Goal: Transaction & Acquisition: Book appointment/travel/reservation

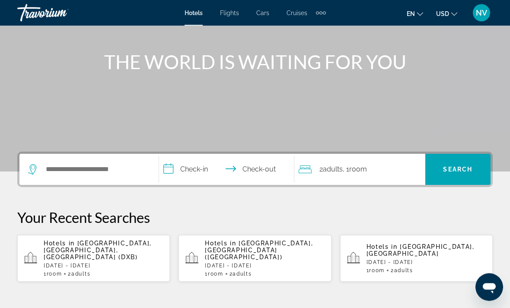
scroll to position [88, 0]
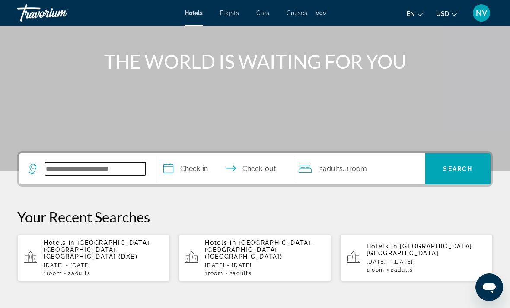
click at [72, 168] on input "Search hotel destination" at bounding box center [95, 169] width 101 height 13
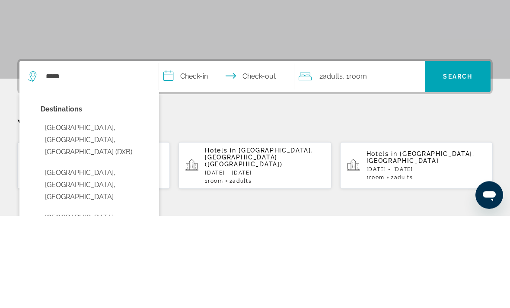
click at [96, 212] on button "[GEOGRAPHIC_DATA], [GEOGRAPHIC_DATA], [GEOGRAPHIC_DATA] (DXB)" at bounding box center [96, 232] width 110 height 41
type input "**********"
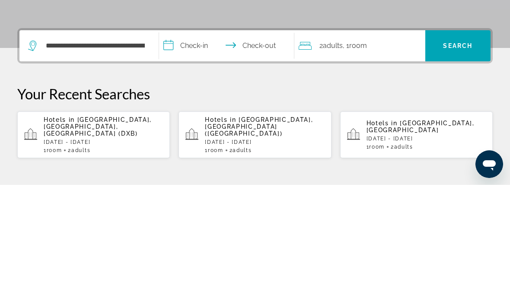
click at [173, 154] on input "**********" at bounding box center [228, 171] width 139 height 34
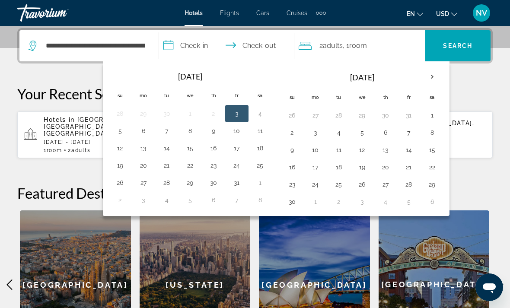
click at [433, 80] on th "Next month" at bounding box center [432, 76] width 23 height 19
click at [440, 78] on th "Next month" at bounding box center [432, 76] width 23 height 19
click at [433, 81] on th "Next month" at bounding box center [432, 76] width 23 height 19
click at [432, 82] on th "Next month" at bounding box center [432, 76] width 23 height 19
click at [292, 168] on button "15" at bounding box center [293, 167] width 14 height 12
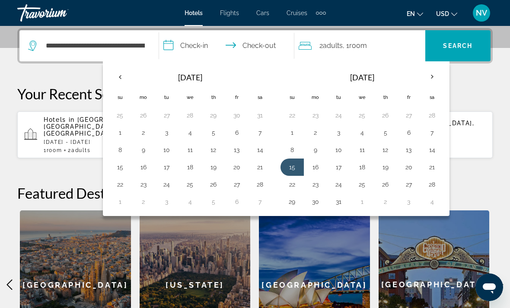
click at [390, 170] on button "19" at bounding box center [386, 167] width 14 height 12
type input "**********"
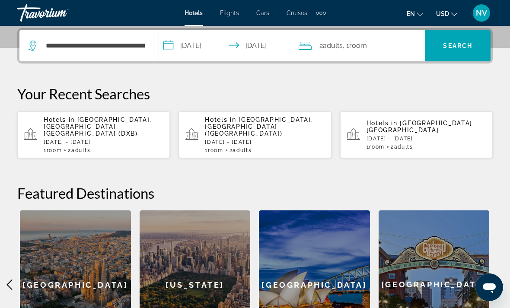
click at [461, 49] on span "Search" at bounding box center [457, 45] width 29 height 7
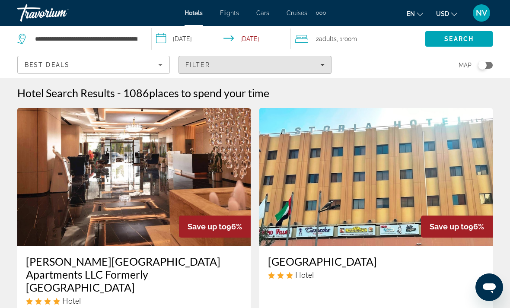
click at [325, 61] on span "Filters" at bounding box center [255, 65] width 152 height 21
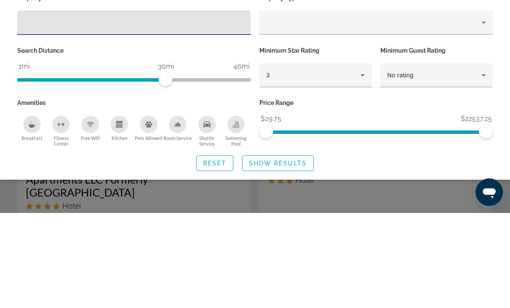
click at [367, 165] on icon "Hotel Filters" at bounding box center [363, 170] width 10 height 10
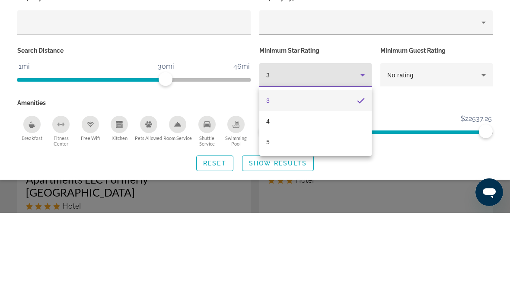
scroll to position [95, 0]
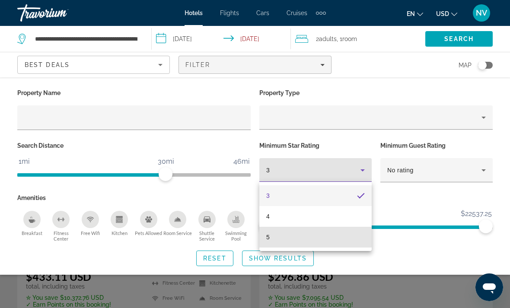
click at [269, 238] on span "5" at bounding box center [267, 237] width 3 height 10
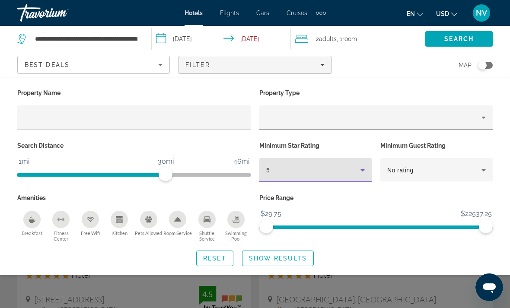
click at [295, 252] on span "Search widget" at bounding box center [278, 258] width 71 height 21
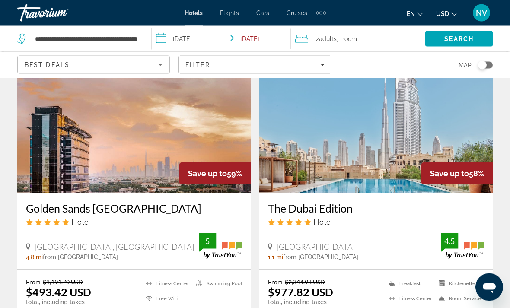
scroll to position [374, 0]
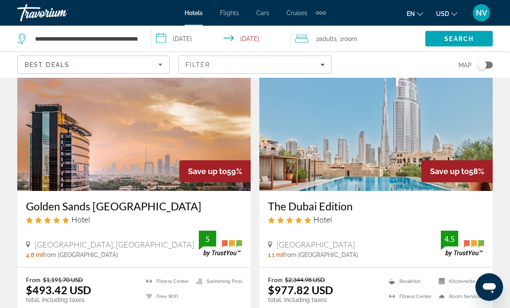
click at [470, 122] on img "Main content" at bounding box center [377, 122] width 234 height 138
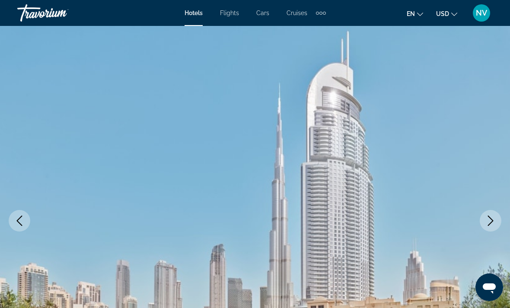
scroll to position [15, 0]
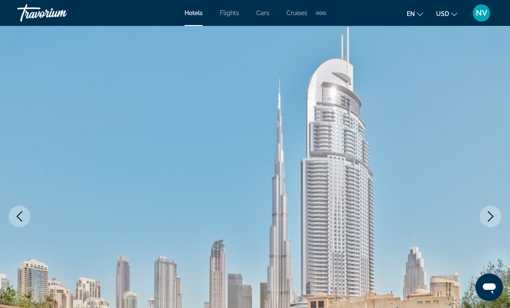
click at [500, 217] on button "Next image" at bounding box center [491, 217] width 22 height 22
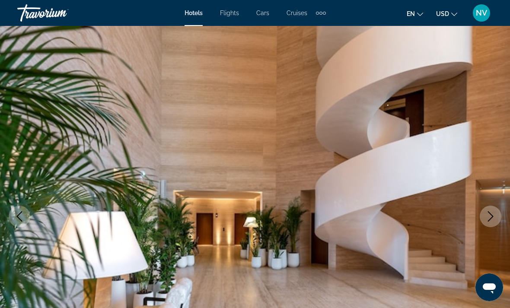
click at [498, 218] on button "Next image" at bounding box center [491, 217] width 22 height 22
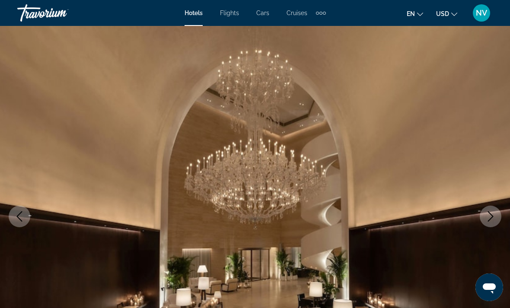
click at [495, 217] on icon "Next image" at bounding box center [491, 217] width 10 height 10
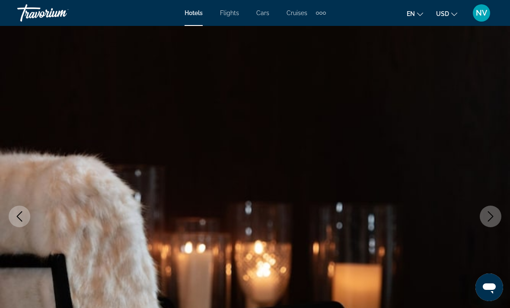
click at [497, 218] on button "Next image" at bounding box center [491, 217] width 22 height 22
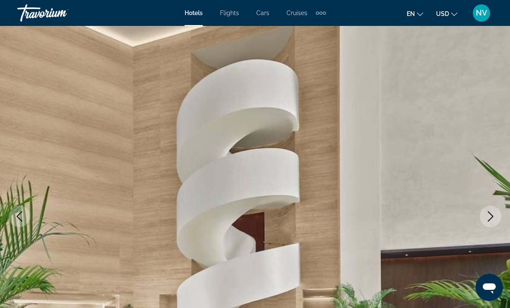
click at [493, 215] on icon "Next image" at bounding box center [491, 217] width 10 height 10
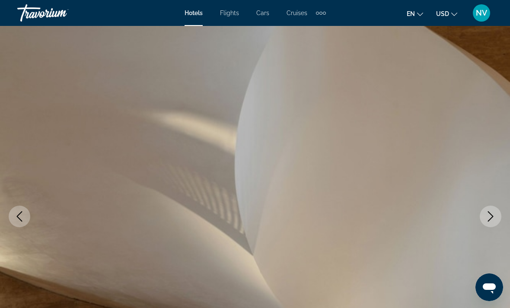
click at [495, 216] on icon "Next image" at bounding box center [491, 217] width 10 height 10
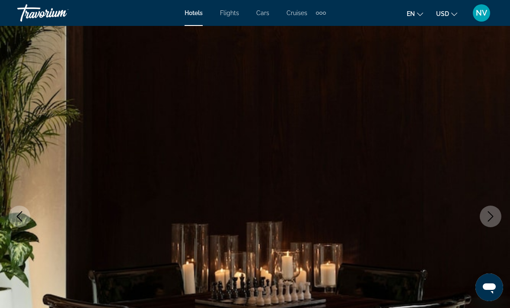
click at [492, 217] on icon "Next image" at bounding box center [491, 217] width 10 height 10
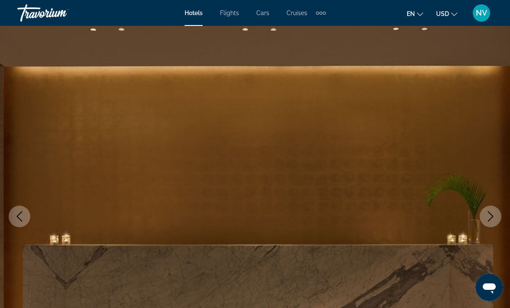
click at [495, 219] on icon "Next image" at bounding box center [491, 217] width 10 height 10
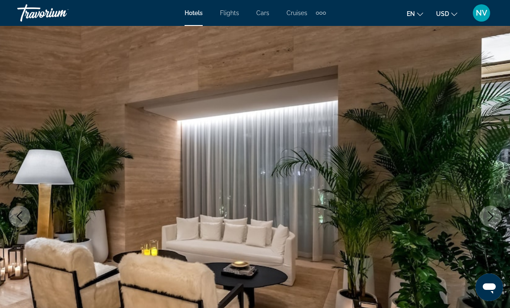
click at [490, 223] on button "Next image" at bounding box center [491, 217] width 22 height 22
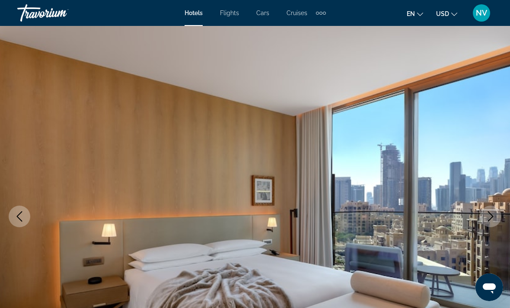
click at [494, 219] on icon "Next image" at bounding box center [491, 217] width 10 height 10
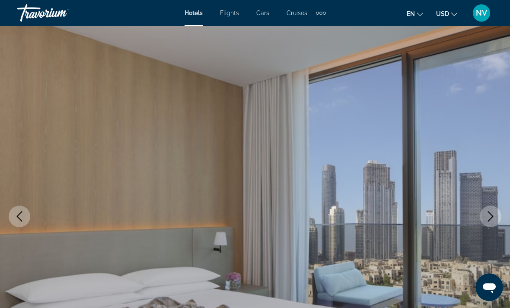
click at [494, 218] on icon "Next image" at bounding box center [491, 217] width 10 height 10
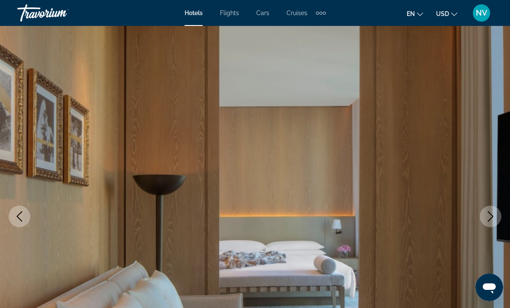
click at [495, 218] on icon "Next image" at bounding box center [491, 217] width 10 height 10
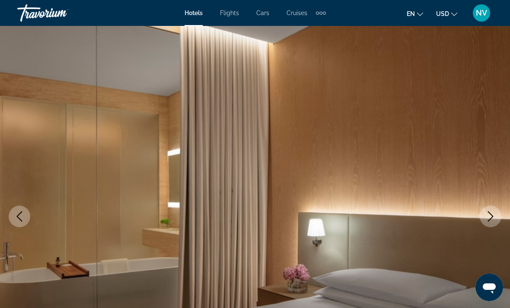
click at [495, 221] on icon "Next image" at bounding box center [491, 217] width 10 height 10
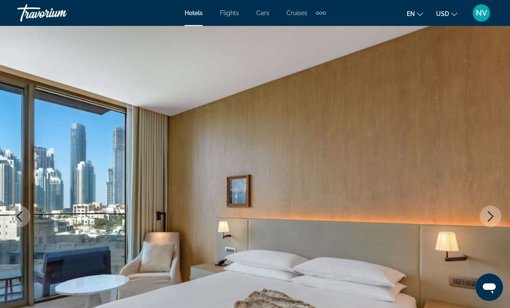
click at [493, 218] on icon "Next image" at bounding box center [491, 217] width 10 height 10
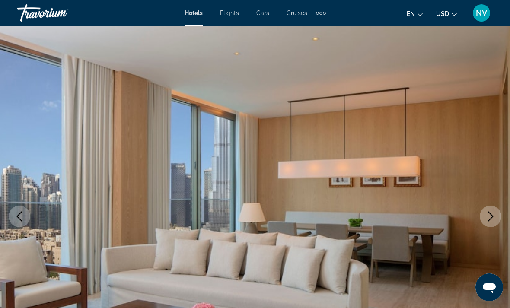
click at [493, 219] on icon "Next image" at bounding box center [491, 217] width 10 height 10
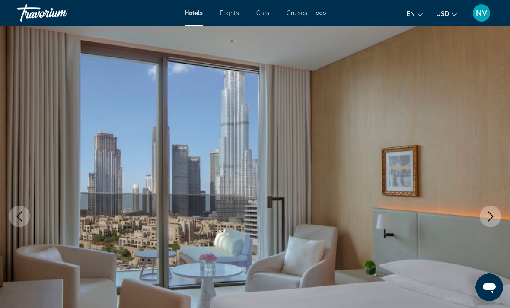
click at [491, 216] on icon "Next image" at bounding box center [491, 217] width 10 height 10
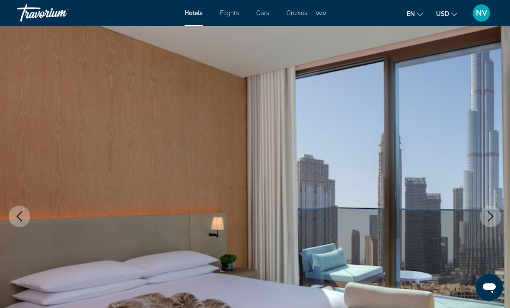
click at [493, 221] on icon "Next image" at bounding box center [491, 217] width 10 height 10
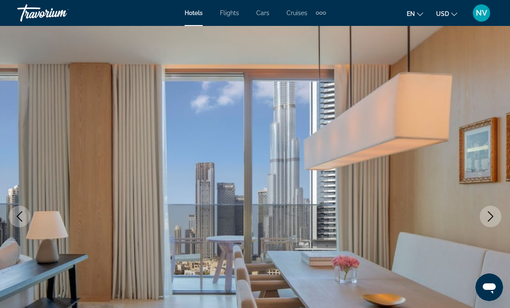
click at [495, 218] on icon "Next image" at bounding box center [491, 217] width 10 height 10
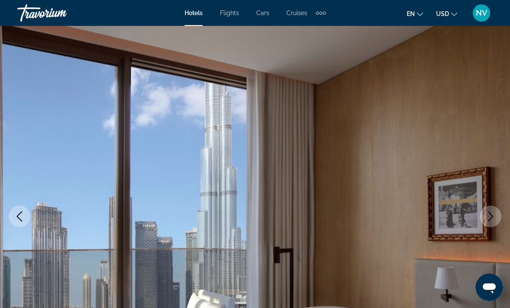
click at [494, 217] on icon "Next image" at bounding box center [491, 217] width 10 height 10
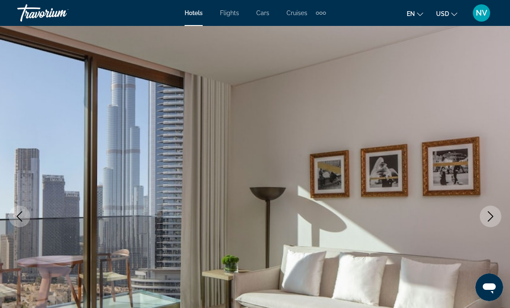
click at [491, 218] on icon "Next image" at bounding box center [491, 217] width 6 height 10
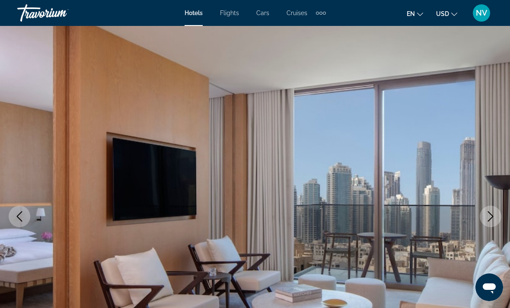
click at [496, 218] on icon "Next image" at bounding box center [491, 217] width 10 height 10
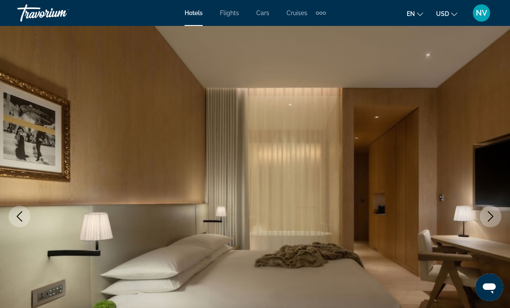
click at [494, 218] on icon "Next image" at bounding box center [491, 217] width 10 height 10
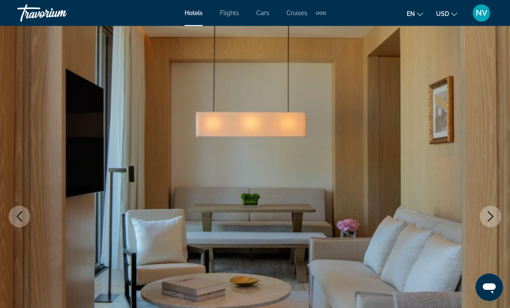
click at [494, 220] on icon "Next image" at bounding box center [491, 217] width 10 height 10
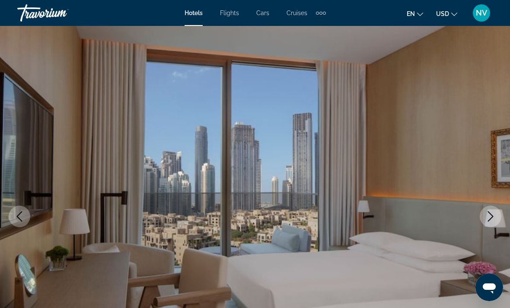
click at [492, 221] on icon "Next image" at bounding box center [491, 217] width 10 height 10
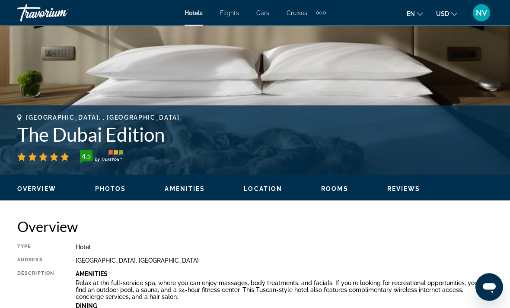
scroll to position [260, 0]
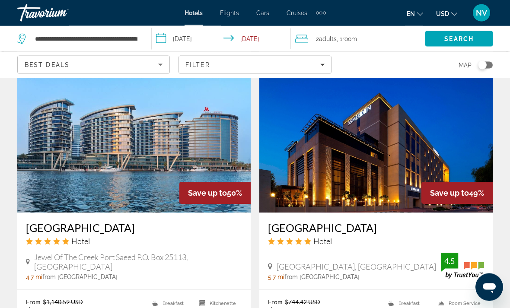
scroll to position [1346, 0]
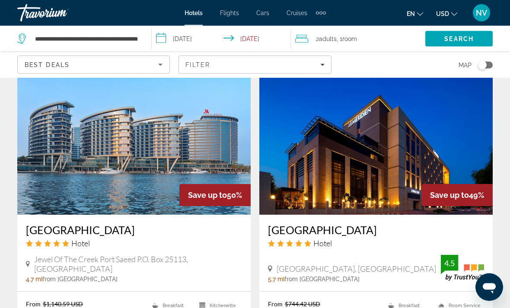
click at [138, 137] on img "Main content" at bounding box center [134, 146] width 234 height 138
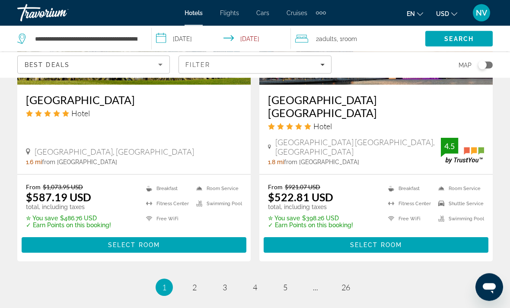
scroll to position [1796, 0]
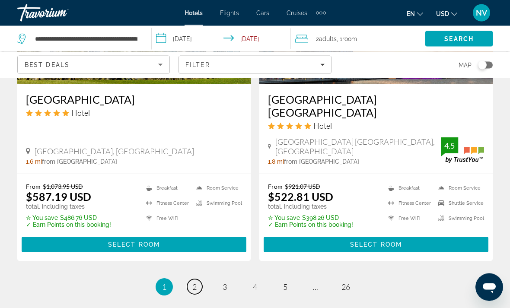
click at [199, 280] on link "page 2" at bounding box center [194, 287] width 15 height 15
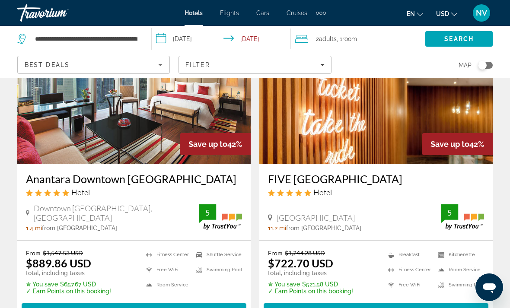
scroll to position [413, 0]
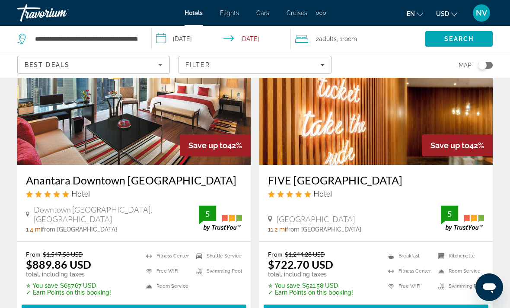
click at [340, 114] on img "Main content" at bounding box center [377, 96] width 234 height 138
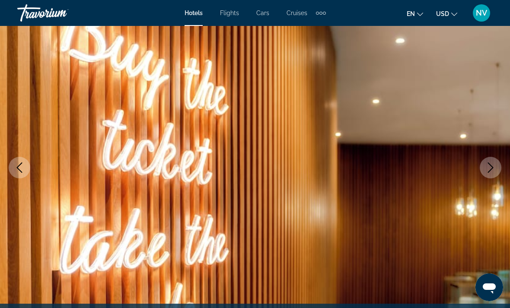
scroll to position [50, 0]
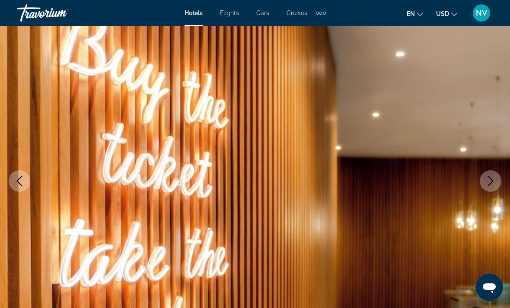
click at [494, 180] on icon "Next image" at bounding box center [491, 181] width 10 height 10
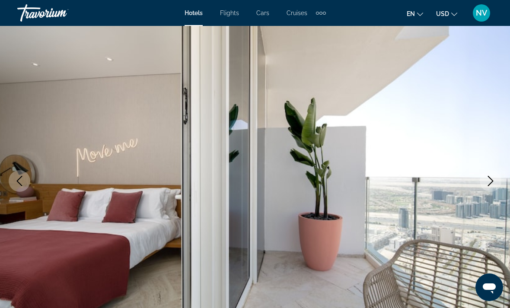
click at [494, 182] on icon "Next image" at bounding box center [491, 181] width 10 height 10
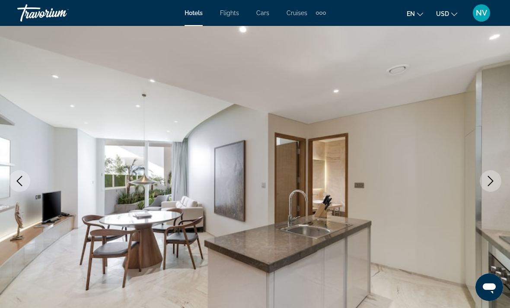
click at [492, 184] on icon "Next image" at bounding box center [491, 181] width 10 height 10
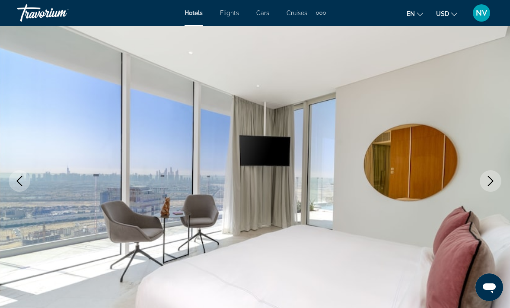
click at [493, 179] on icon "Next image" at bounding box center [491, 181] width 10 height 10
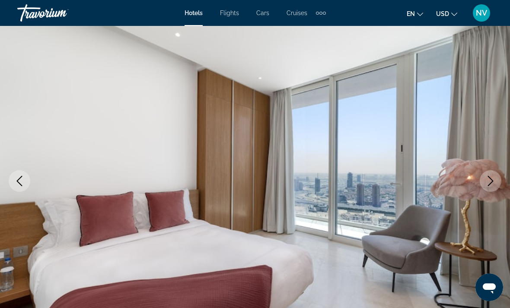
click at [490, 182] on icon "Next image" at bounding box center [491, 181] width 10 height 10
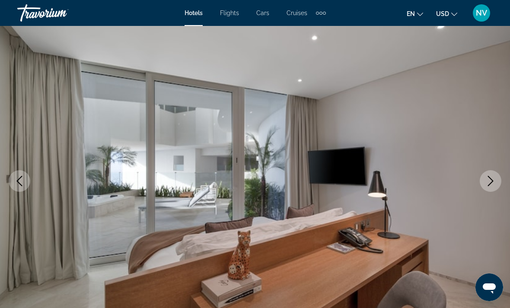
click at [489, 183] on icon "Next image" at bounding box center [491, 181] width 10 height 10
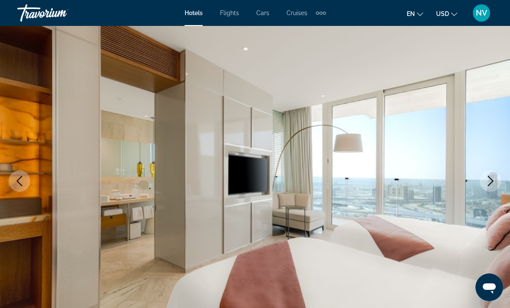
click at [491, 183] on icon "Next image" at bounding box center [491, 181] width 10 height 10
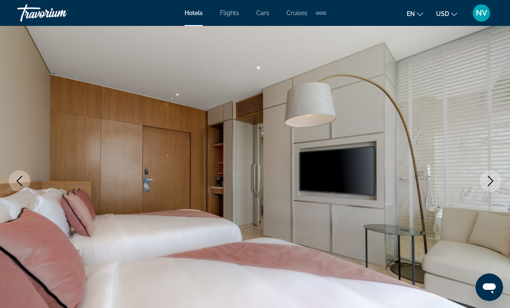
click at [489, 180] on icon "Next image" at bounding box center [491, 181] width 10 height 10
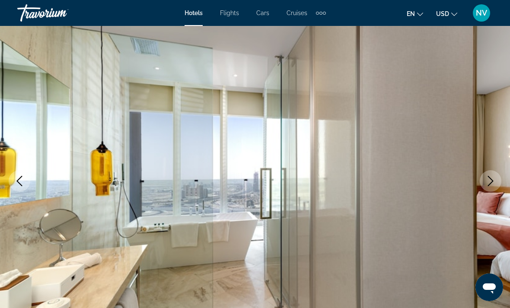
click at [487, 183] on icon "Next image" at bounding box center [491, 181] width 10 height 10
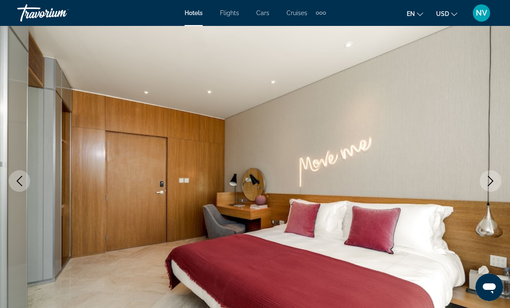
click at [486, 186] on icon "Next image" at bounding box center [491, 181] width 10 height 10
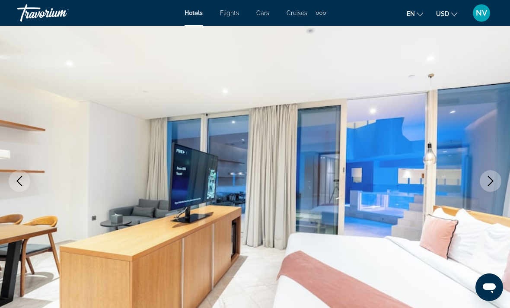
click at [486, 186] on icon "Next image" at bounding box center [491, 181] width 10 height 10
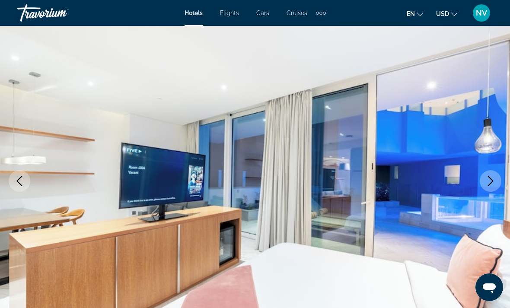
click at [491, 181] on icon "Next image" at bounding box center [491, 181] width 10 height 10
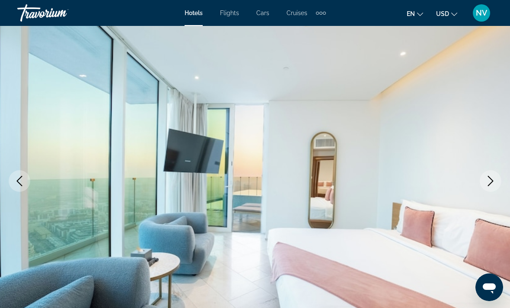
click at [493, 186] on button "Next image" at bounding box center [491, 181] width 22 height 22
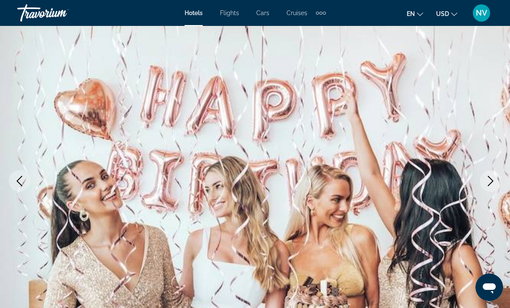
click at [491, 180] on icon "Next image" at bounding box center [491, 181] width 10 height 10
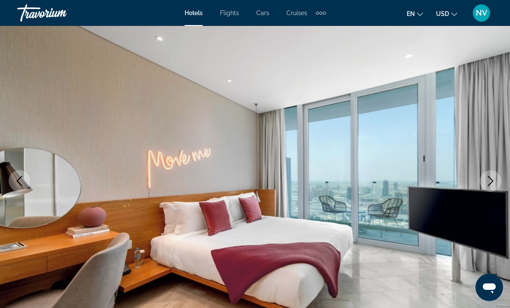
click at [490, 177] on icon "Next image" at bounding box center [491, 181] width 10 height 10
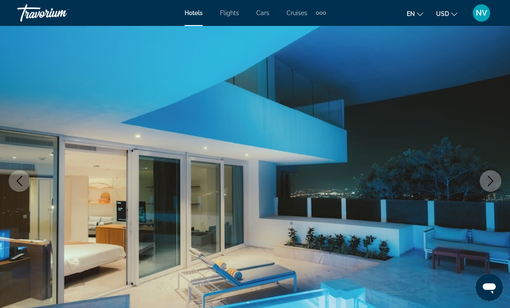
click at [489, 178] on icon "Next image" at bounding box center [491, 181] width 10 height 10
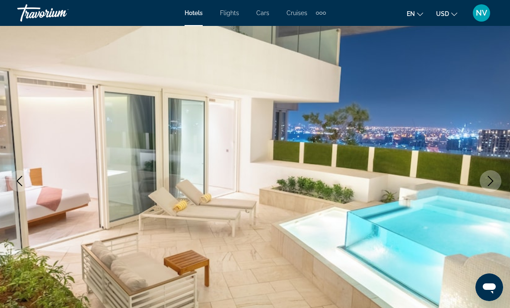
click at [496, 173] on button "Next image" at bounding box center [491, 181] width 22 height 22
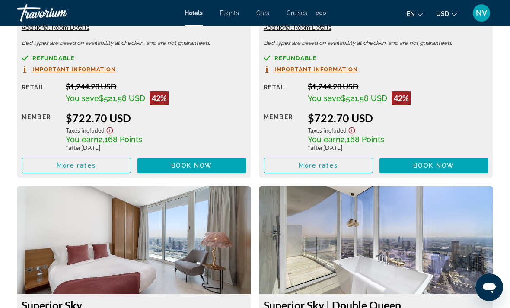
scroll to position [1467, 0]
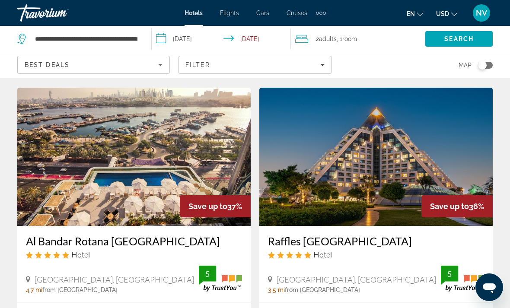
scroll to position [1005, 0]
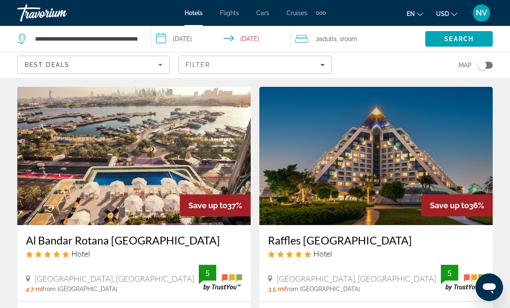
click at [434, 145] on img "Main content" at bounding box center [377, 156] width 234 height 138
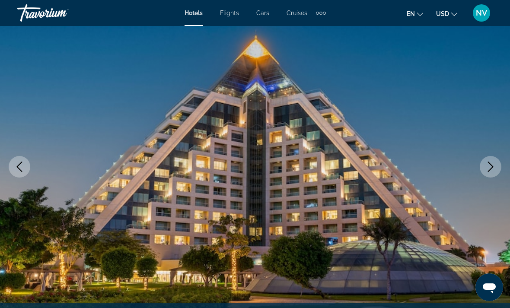
scroll to position [61, 0]
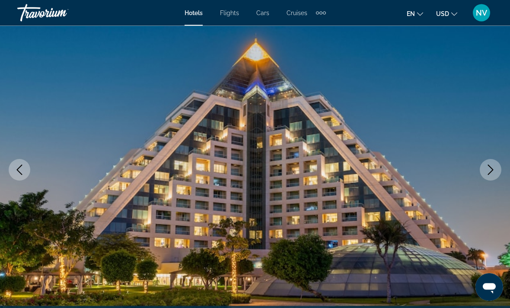
click at [502, 167] on img "Main content" at bounding box center [255, 170] width 510 height 411
click at [497, 168] on button "Next image" at bounding box center [491, 171] width 22 height 22
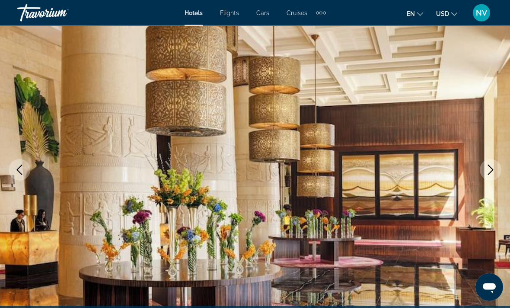
click at [494, 170] on icon "Next image" at bounding box center [491, 170] width 10 height 10
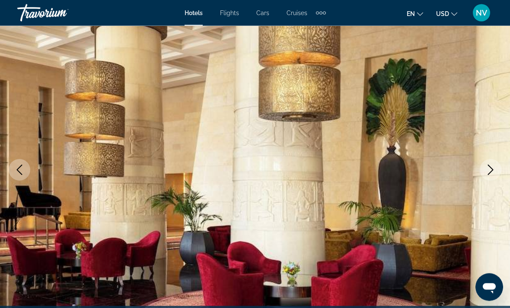
click at [494, 171] on icon "Next image" at bounding box center [491, 170] width 10 height 10
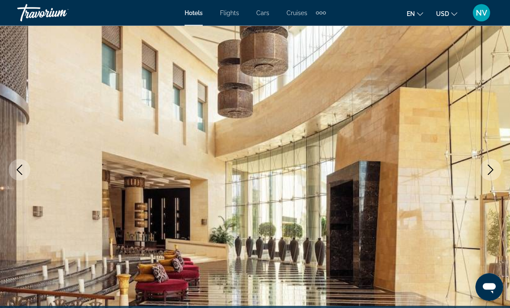
click at [494, 169] on icon "Next image" at bounding box center [491, 170] width 10 height 10
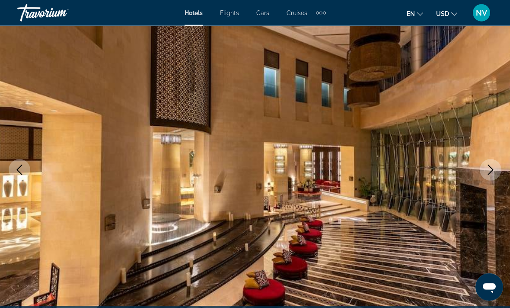
click at [492, 171] on icon "Next image" at bounding box center [491, 170] width 10 height 10
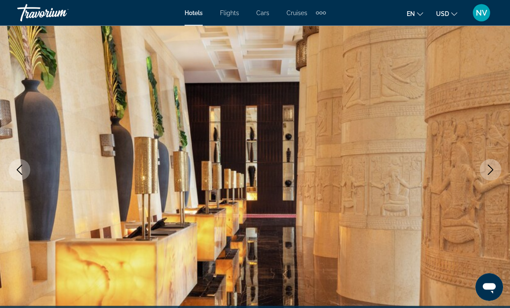
click at [493, 170] on icon "Next image" at bounding box center [491, 170] width 6 height 10
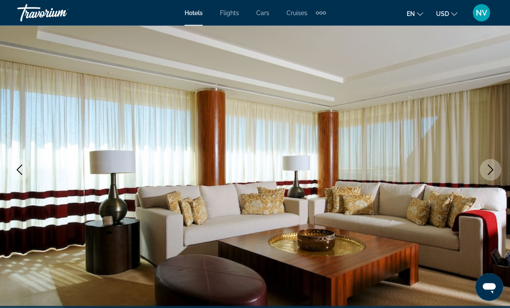
click at [491, 169] on icon "Next image" at bounding box center [491, 170] width 10 height 10
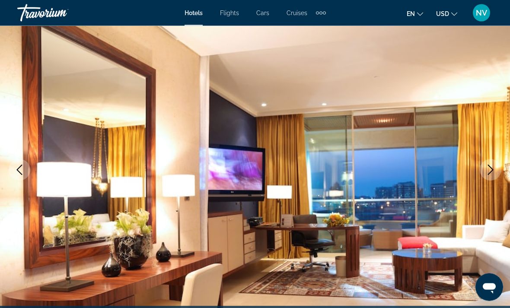
click at [491, 170] on icon "Next image" at bounding box center [491, 170] width 10 height 10
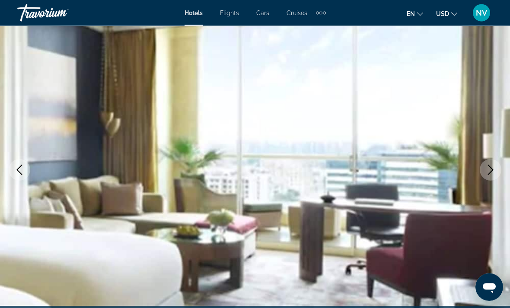
click at [491, 172] on icon "Next image" at bounding box center [491, 170] width 10 height 10
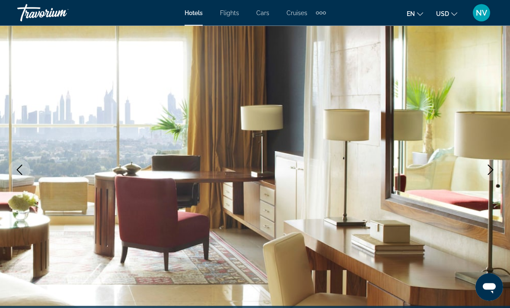
click at [490, 174] on icon "Next image" at bounding box center [491, 170] width 6 height 10
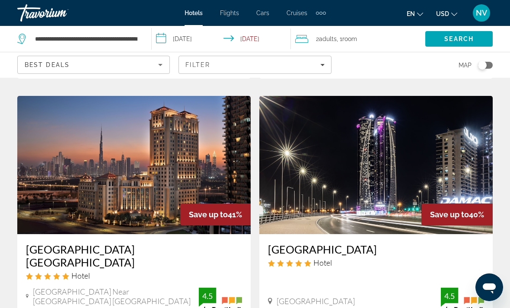
scroll to position [663, 0]
click at [450, 141] on img "Main content" at bounding box center [377, 165] width 234 height 138
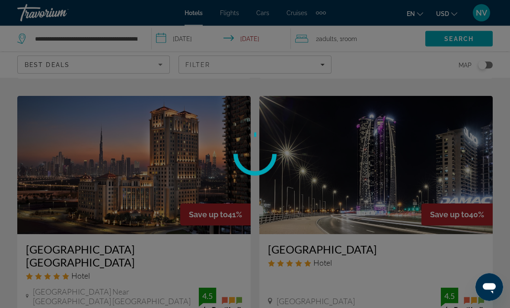
scroll to position [664, 0]
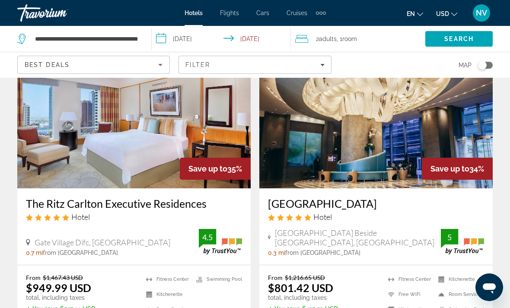
scroll to position [1693, 0]
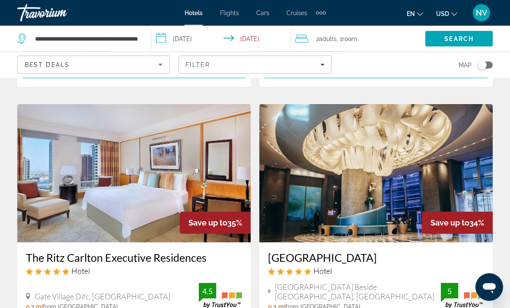
click at [192, 161] on img "Main content" at bounding box center [134, 174] width 234 height 138
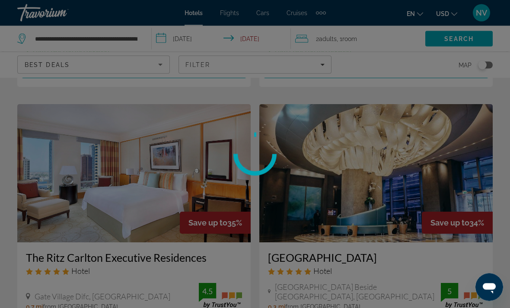
scroll to position [1639, 0]
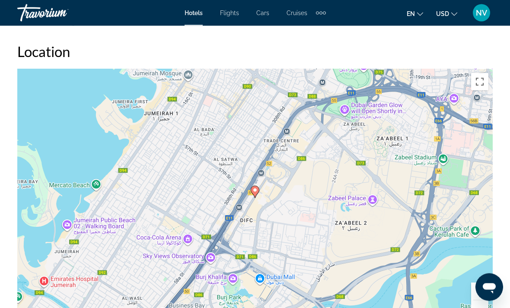
scroll to position [927, 0]
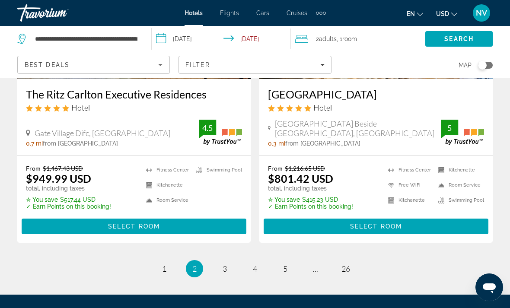
scroll to position [1829, 0]
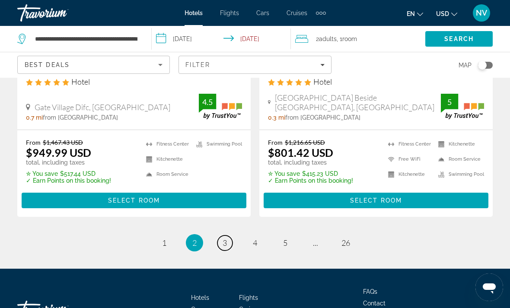
click at [232, 236] on link "page 3" at bounding box center [225, 243] width 15 height 15
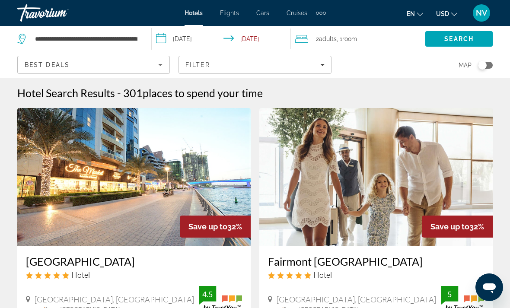
click at [178, 199] on img "Main content" at bounding box center [134, 177] width 234 height 138
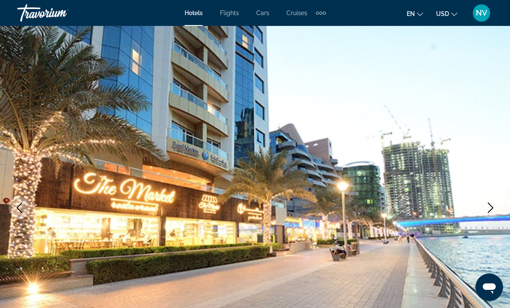
scroll to position [23, 0]
click at [499, 208] on button "Next image" at bounding box center [491, 209] width 22 height 22
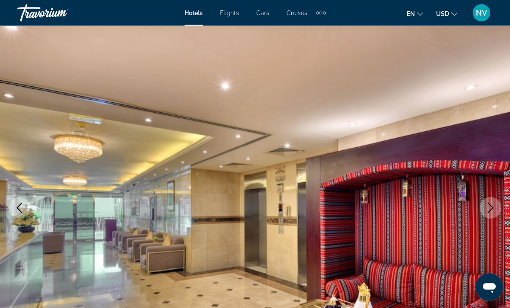
click at [498, 206] on button "Next image" at bounding box center [491, 209] width 22 height 22
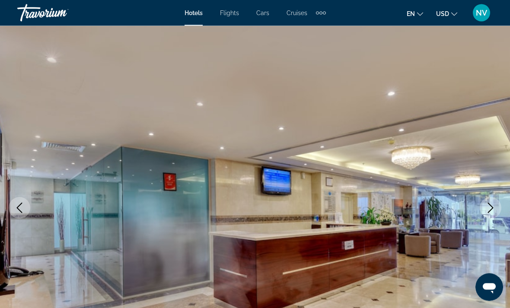
click at [496, 206] on icon "Next image" at bounding box center [491, 208] width 10 height 10
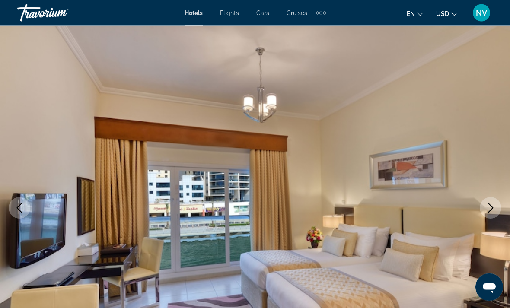
click at [494, 207] on icon "Next image" at bounding box center [491, 208] width 10 height 10
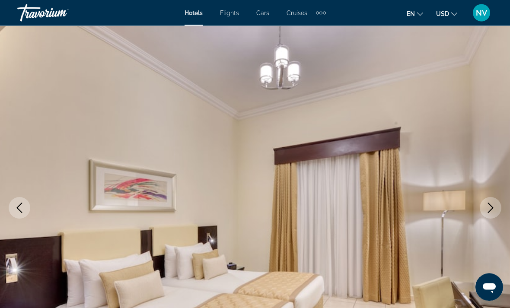
click at [492, 208] on icon "Next image" at bounding box center [491, 208] width 10 height 10
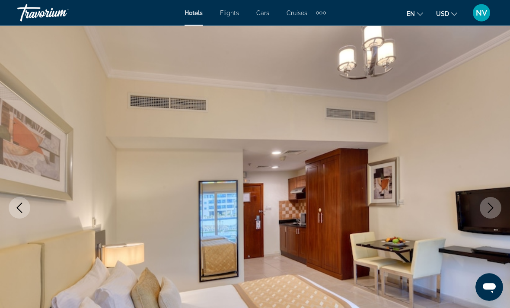
click at [492, 209] on icon "Next image" at bounding box center [491, 208] width 10 height 10
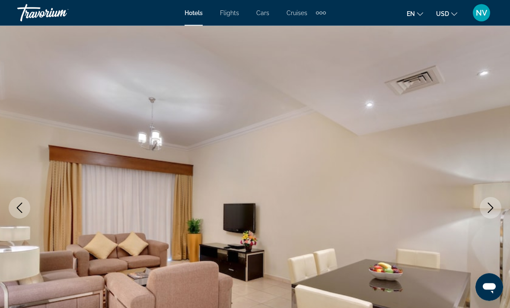
click at [492, 207] on icon "Next image" at bounding box center [491, 208] width 6 height 10
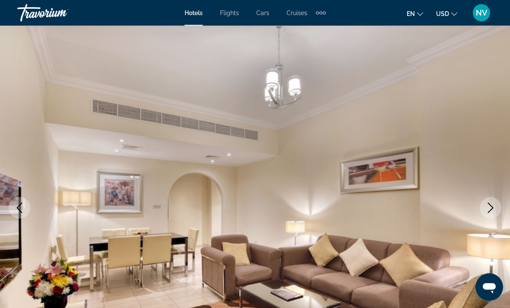
click at [493, 205] on icon "Next image" at bounding box center [491, 208] width 10 height 10
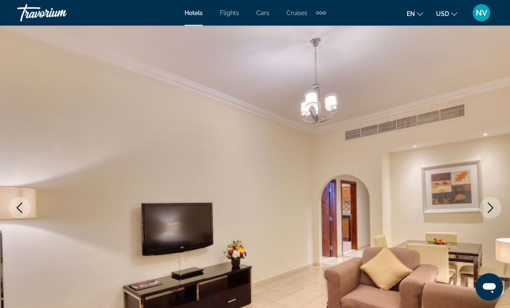
click at [494, 208] on icon "Next image" at bounding box center [491, 208] width 10 height 10
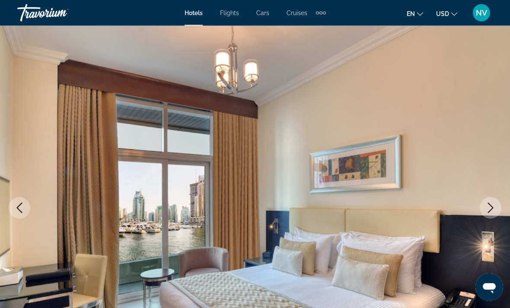
click at [494, 206] on icon "Next image" at bounding box center [491, 208] width 10 height 10
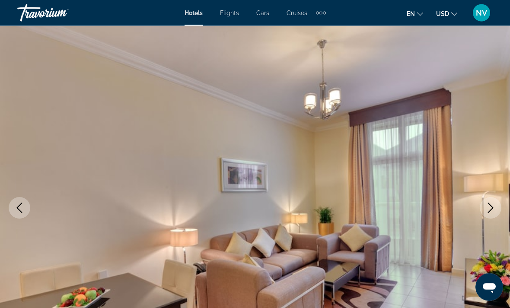
click at [495, 205] on icon "Next image" at bounding box center [491, 208] width 10 height 10
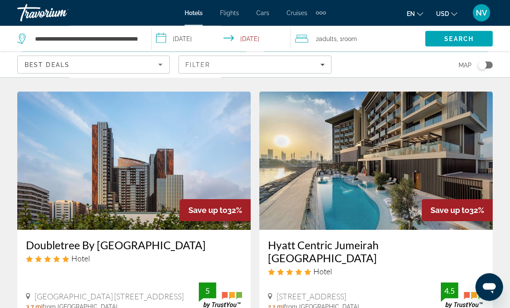
scroll to position [336, 0]
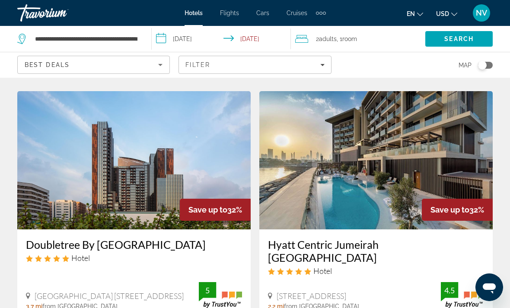
click at [401, 186] on img "Main content" at bounding box center [377, 160] width 234 height 138
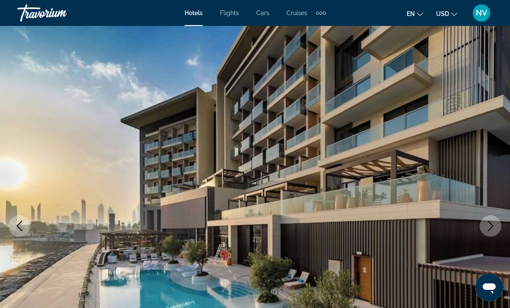
scroll to position [6, 0]
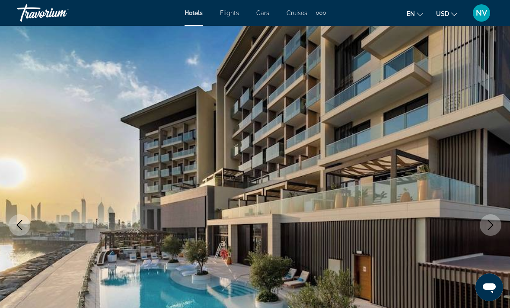
click at [495, 223] on icon "Next image" at bounding box center [491, 225] width 10 height 10
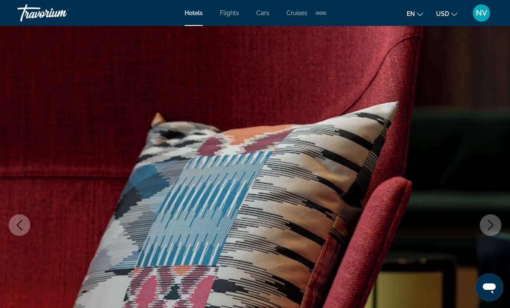
click at [490, 225] on icon "Next image" at bounding box center [491, 225] width 10 height 10
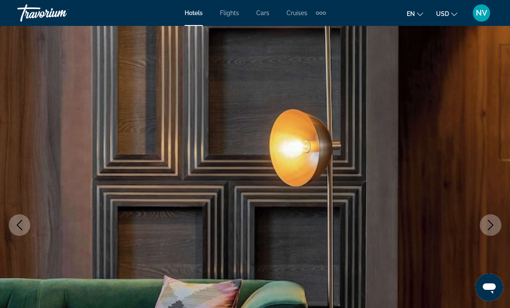
click at [489, 225] on icon "Next image" at bounding box center [491, 225] width 10 height 10
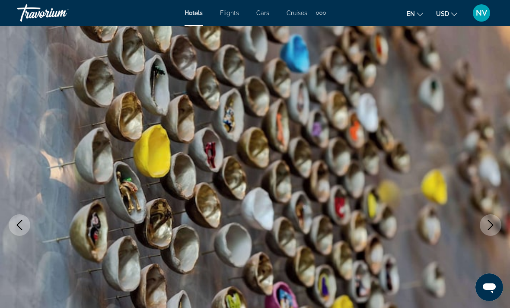
click at [489, 222] on icon "Next image" at bounding box center [491, 225] width 10 height 10
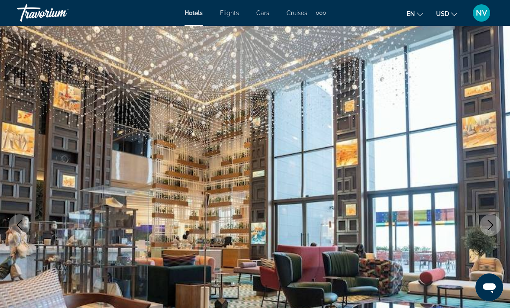
click at [489, 226] on icon "Next image" at bounding box center [491, 225] width 10 height 10
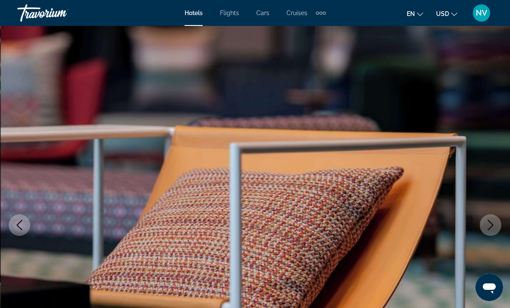
click at [490, 226] on icon "Next image" at bounding box center [491, 225] width 10 height 10
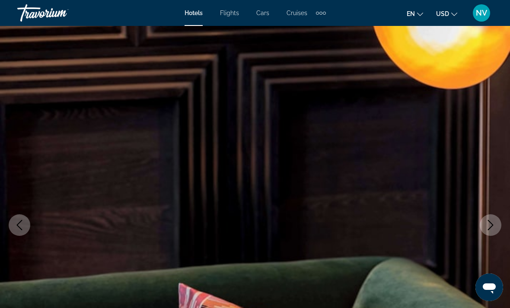
click at [490, 225] on icon "Next image" at bounding box center [491, 225] width 10 height 10
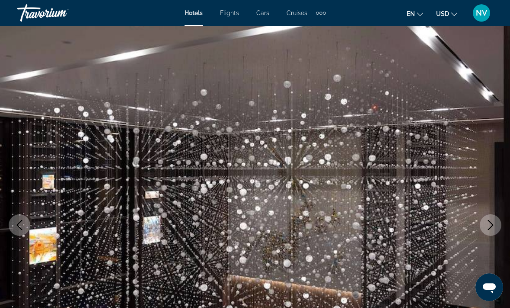
click at [490, 226] on icon "Next image" at bounding box center [491, 225] width 10 height 10
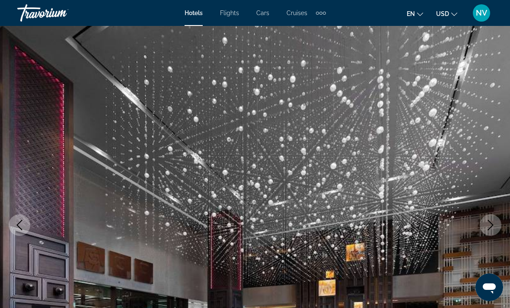
click at [490, 225] on icon "Next image" at bounding box center [491, 225] width 10 height 10
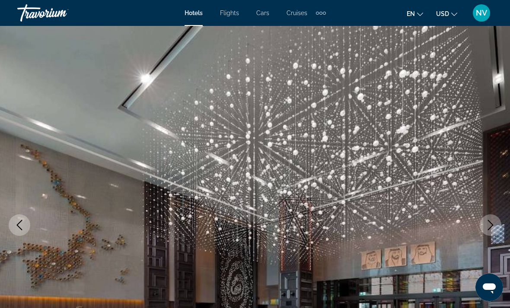
click at [489, 226] on icon "Next image" at bounding box center [491, 225] width 10 height 10
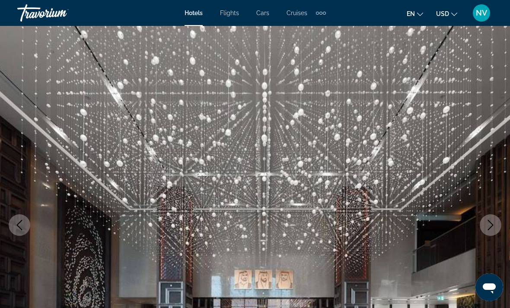
click at [489, 226] on icon "Next image" at bounding box center [491, 225] width 10 height 10
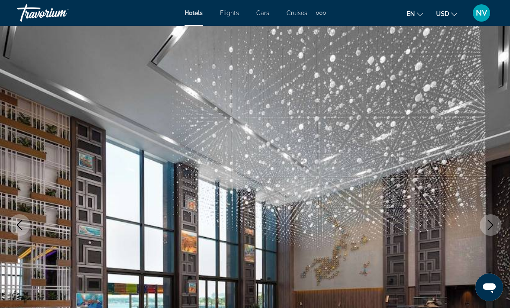
click at [491, 224] on icon "Next image" at bounding box center [491, 225] width 10 height 10
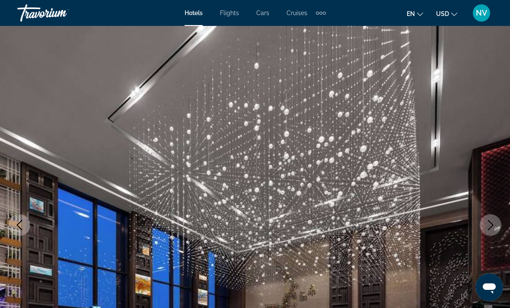
click at [490, 225] on icon "Next image" at bounding box center [491, 225] width 10 height 10
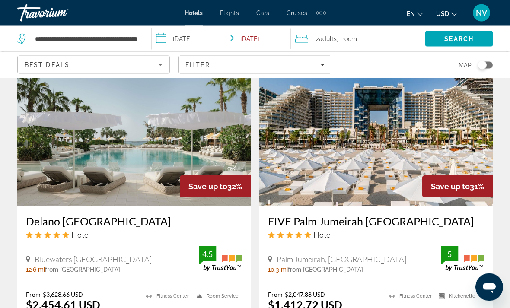
scroll to position [1014, 0]
click at [444, 129] on img "Main content" at bounding box center [377, 137] width 234 height 138
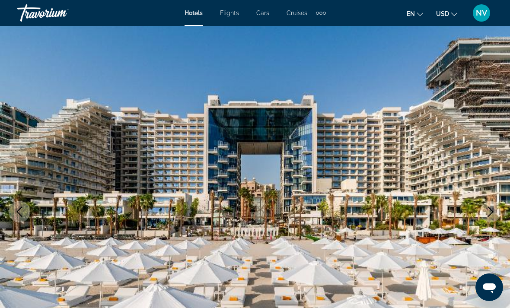
scroll to position [23, 0]
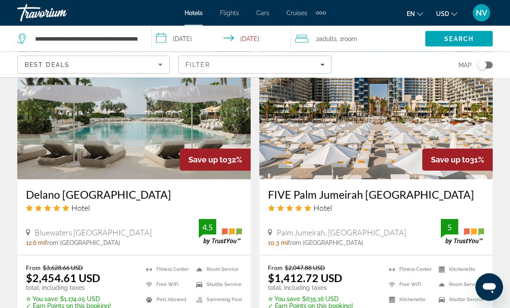
scroll to position [1041, 0]
click at [146, 141] on img "Main content" at bounding box center [134, 110] width 234 height 138
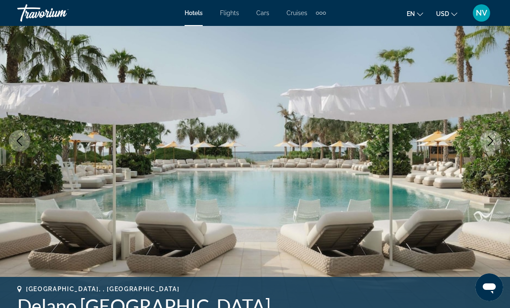
scroll to position [90, 0]
click at [494, 140] on icon "Next image" at bounding box center [491, 141] width 10 height 10
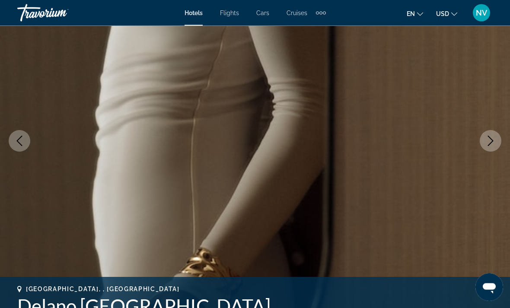
click at [496, 139] on button "Next image" at bounding box center [491, 142] width 22 height 22
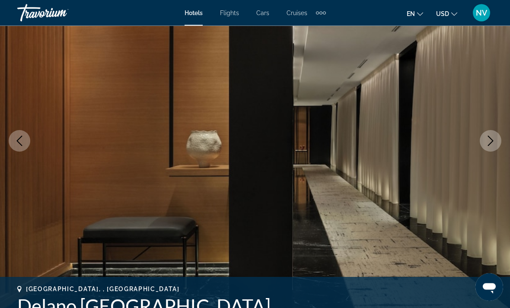
click at [497, 139] on button "Next image" at bounding box center [491, 142] width 22 height 22
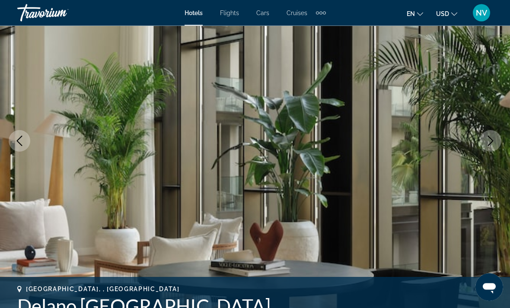
click at [495, 141] on icon "Next image" at bounding box center [491, 141] width 10 height 10
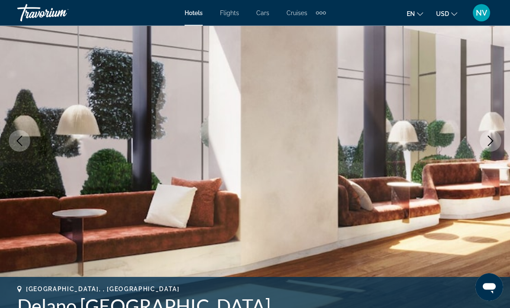
click at [502, 127] on img "Main content" at bounding box center [255, 141] width 510 height 411
click at [501, 127] on img "Main content" at bounding box center [255, 141] width 510 height 411
click at [497, 127] on img "Main content" at bounding box center [255, 141] width 510 height 411
click at [494, 124] on img "Main content" at bounding box center [255, 141] width 510 height 411
click at [497, 122] on img "Main content" at bounding box center [255, 141] width 510 height 411
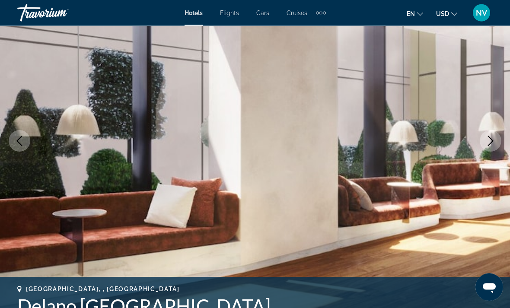
click at [494, 131] on button "Next image" at bounding box center [491, 142] width 22 height 22
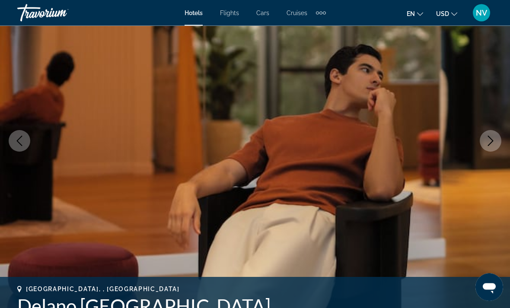
click at [494, 139] on icon "Next image" at bounding box center [491, 141] width 10 height 10
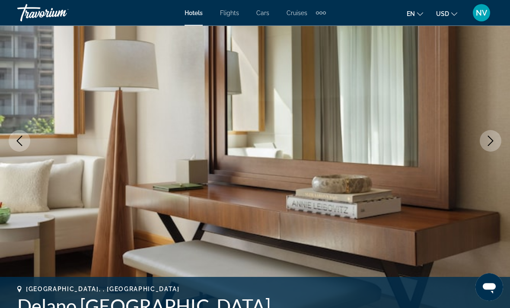
click at [496, 143] on button "Next image" at bounding box center [491, 142] width 22 height 22
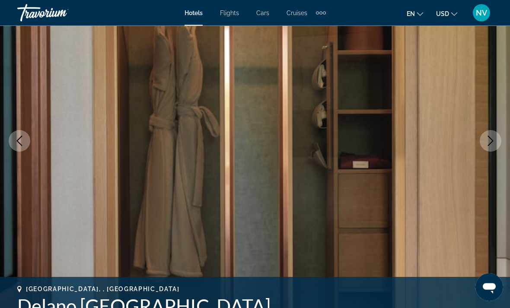
click at [497, 143] on button "Next image" at bounding box center [491, 142] width 22 height 22
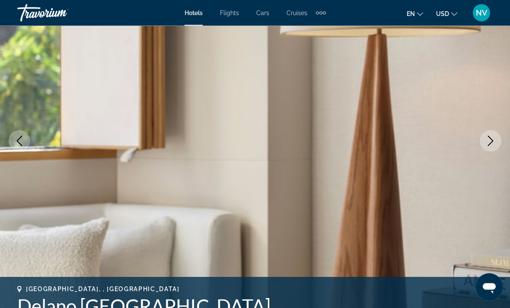
click at [493, 145] on icon "Next image" at bounding box center [491, 141] width 10 height 10
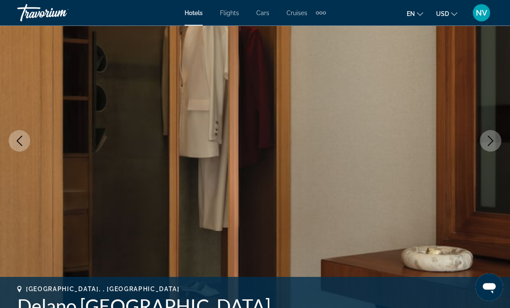
click at [493, 144] on icon "Next image" at bounding box center [491, 141] width 10 height 10
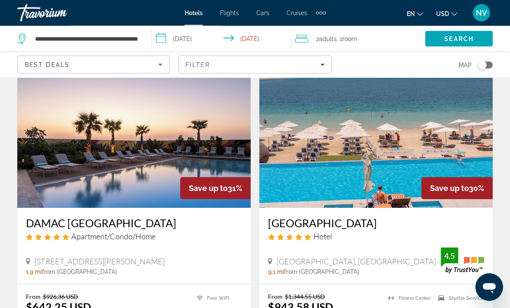
scroll to position [1334, 0]
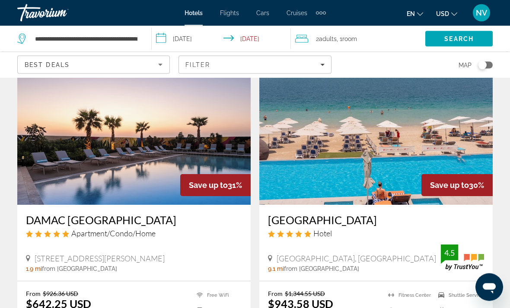
click at [448, 141] on img "Main content" at bounding box center [377, 136] width 234 height 138
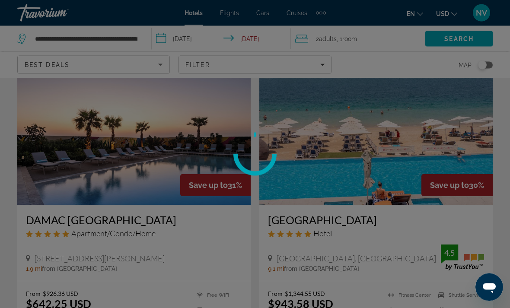
scroll to position [1335, 0]
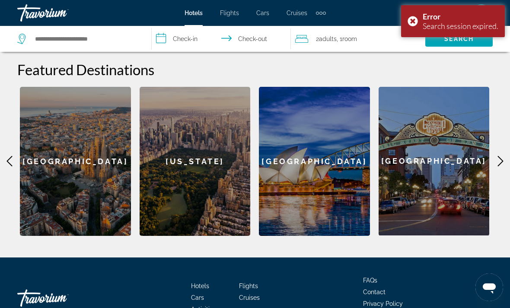
scroll to position [355, 0]
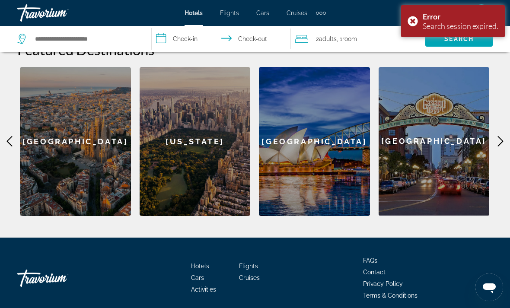
click at [475, 22] on div "Search session expired." at bounding box center [461, 26] width 76 height 10
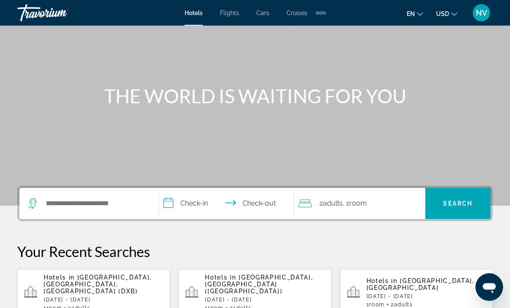
scroll to position [4, 0]
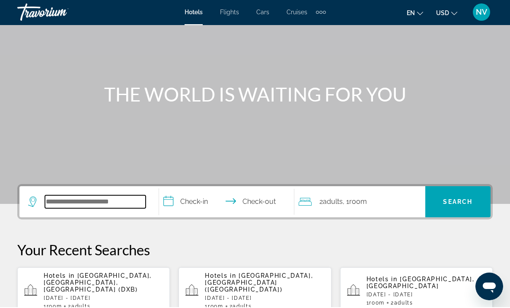
click at [84, 205] on input "Search hotel destination" at bounding box center [95, 202] width 101 height 13
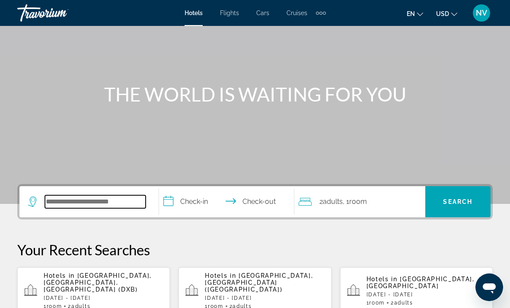
scroll to position [55, 0]
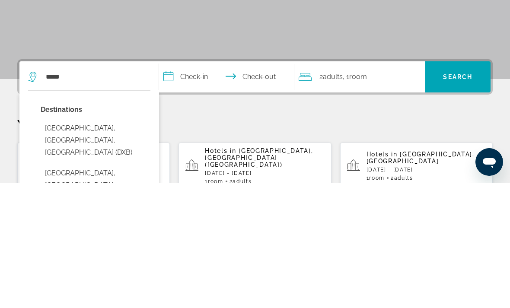
click at [89, 246] on button "[GEOGRAPHIC_DATA], [GEOGRAPHIC_DATA], [GEOGRAPHIC_DATA] (DXB)" at bounding box center [96, 266] width 110 height 41
type input "**********"
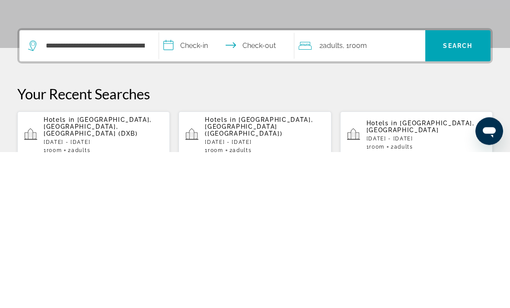
click at [176, 187] on input "**********" at bounding box center [228, 204] width 139 height 34
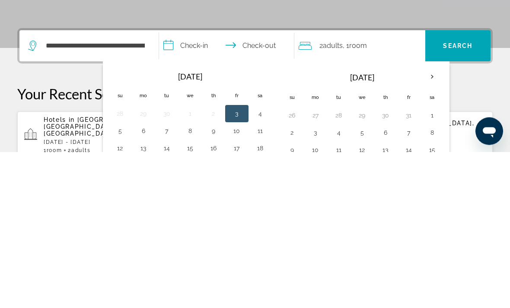
scroll to position [212, 0]
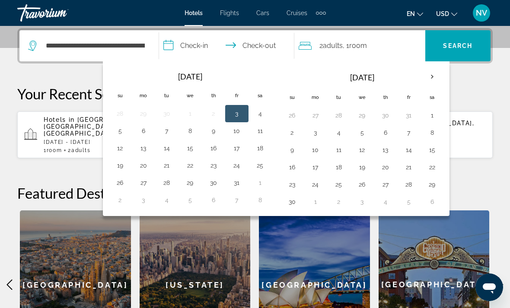
click at [434, 81] on th "Next month" at bounding box center [432, 76] width 23 height 19
click at [430, 80] on th "Next month" at bounding box center [432, 76] width 23 height 19
click at [436, 82] on th "Next month" at bounding box center [432, 76] width 23 height 19
click at [438, 82] on th "Next month" at bounding box center [432, 76] width 23 height 19
click at [291, 169] on button "15" at bounding box center [293, 167] width 14 height 12
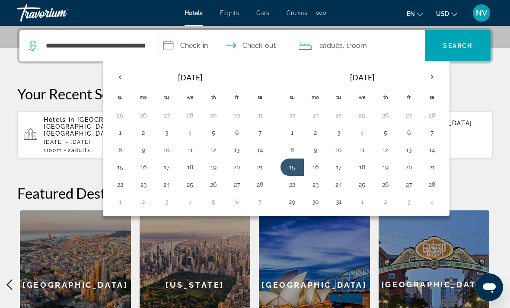
click at [387, 170] on button "19" at bounding box center [386, 167] width 14 height 12
type input "**********"
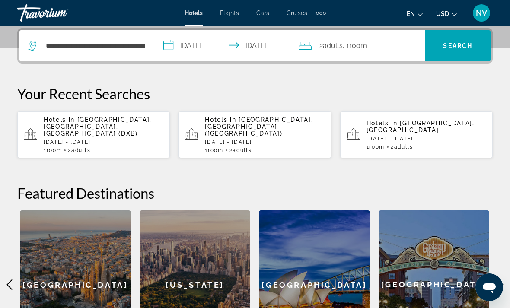
click at [459, 51] on span "Search" at bounding box center [458, 45] width 65 height 21
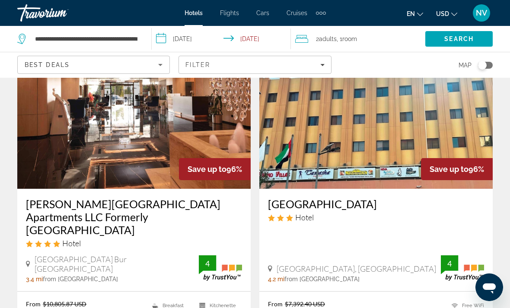
scroll to position [58, 0]
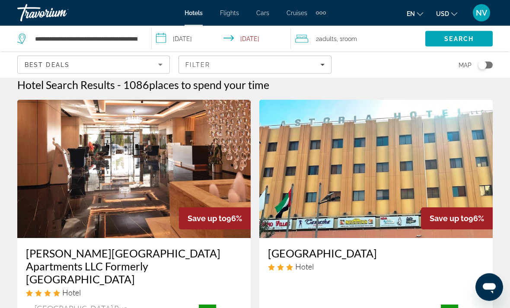
click at [179, 177] on img "Main content" at bounding box center [134, 169] width 234 height 138
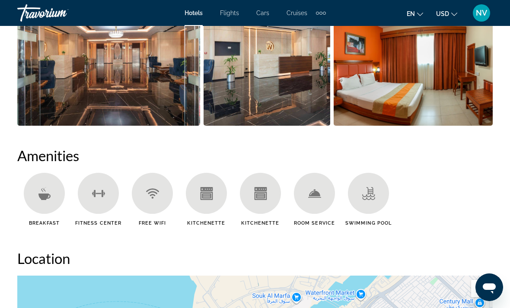
scroll to position [745, 0]
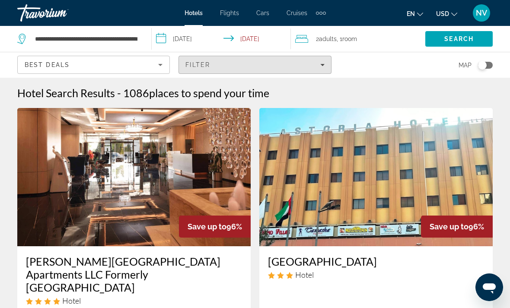
click at [321, 70] on span "Filters" at bounding box center [255, 65] width 152 height 21
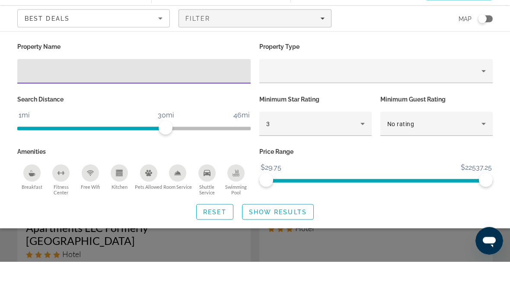
click at [144, 113] on input "Hotel Filters" at bounding box center [134, 118] width 220 height 10
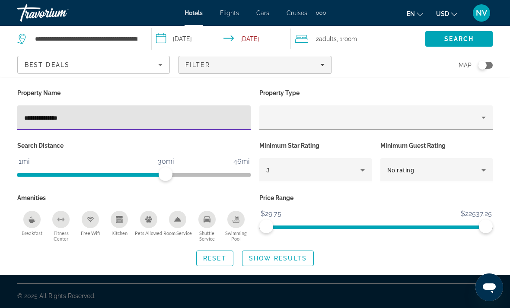
type input "**********"
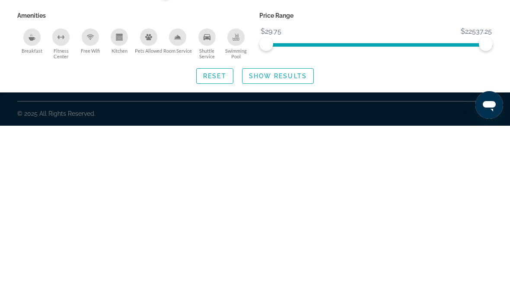
click at [297, 248] on span "Search widget" at bounding box center [278, 258] width 71 height 21
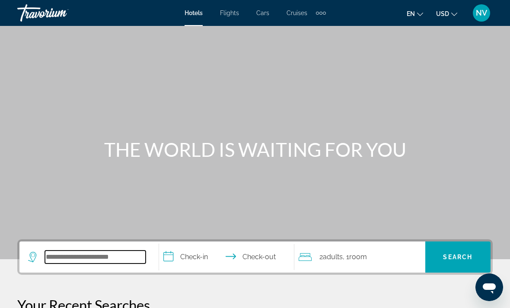
click at [76, 257] on input "Search hotel destination" at bounding box center [95, 257] width 101 height 13
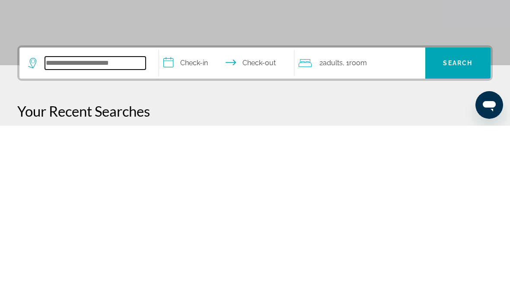
type input "*"
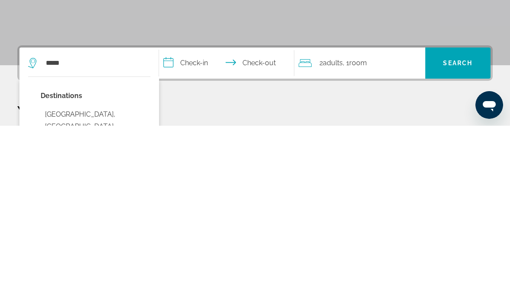
click at [114, 289] on button "[GEOGRAPHIC_DATA], [GEOGRAPHIC_DATA], [GEOGRAPHIC_DATA] (DXB)" at bounding box center [96, 309] width 110 height 41
type input "**********"
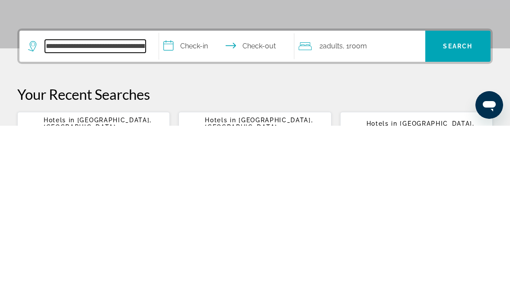
scroll to position [29, 0]
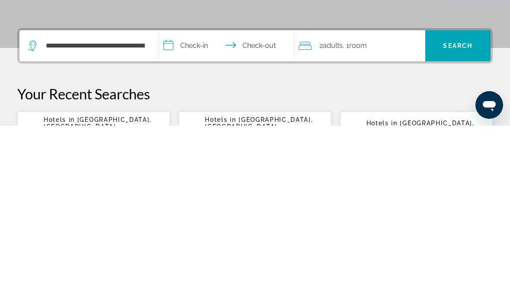
click at [175, 213] on input "**********" at bounding box center [228, 230] width 139 height 34
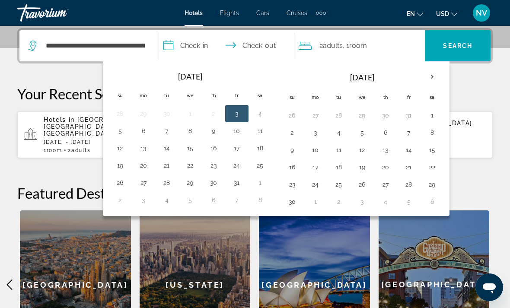
click at [439, 80] on th "Next month" at bounding box center [432, 76] width 23 height 19
click at [439, 79] on th "Next month" at bounding box center [432, 76] width 23 height 19
click at [434, 80] on th "Next month" at bounding box center [432, 76] width 23 height 19
click at [436, 79] on th "Next month" at bounding box center [432, 76] width 23 height 19
click at [298, 170] on button "15" at bounding box center [293, 167] width 14 height 12
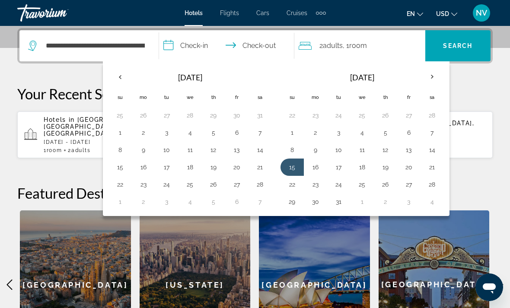
click at [391, 172] on button "19" at bounding box center [386, 167] width 14 height 12
type input "**********"
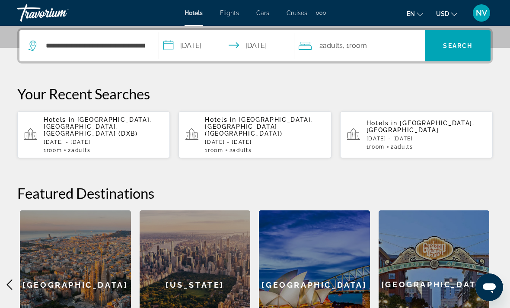
click at [469, 55] on span "Search" at bounding box center [458, 45] width 65 height 21
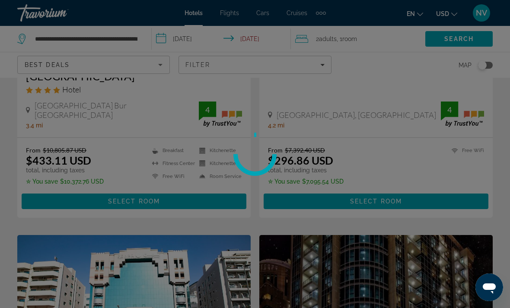
scroll to position [28, 0]
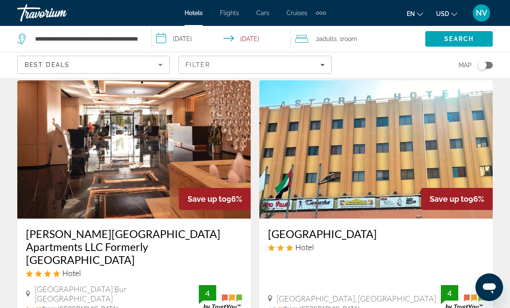
click at [331, 66] on span "Filters" at bounding box center [255, 65] width 152 height 21
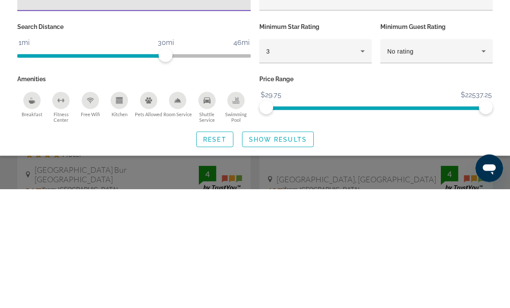
click at [366, 165] on icon "Hotel Filters" at bounding box center [363, 170] width 10 height 10
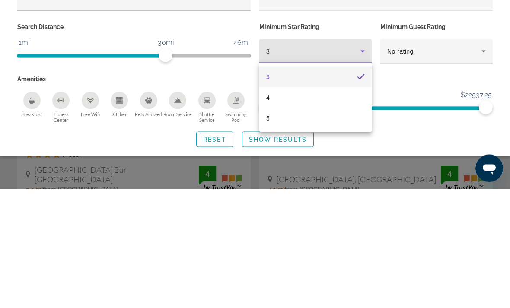
scroll to position [147, 0]
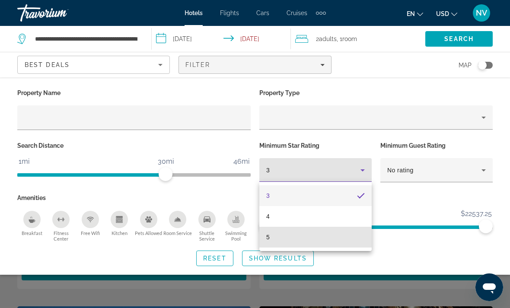
click at [276, 238] on mat-option "5" at bounding box center [316, 237] width 112 height 21
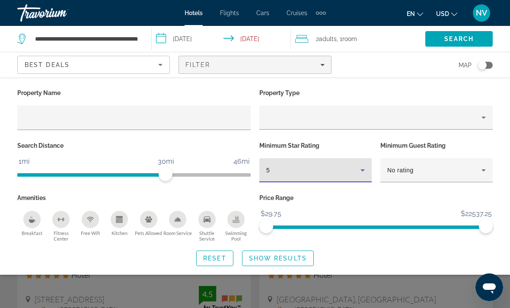
click at [290, 256] on span "Show Results" at bounding box center [278, 258] width 58 height 7
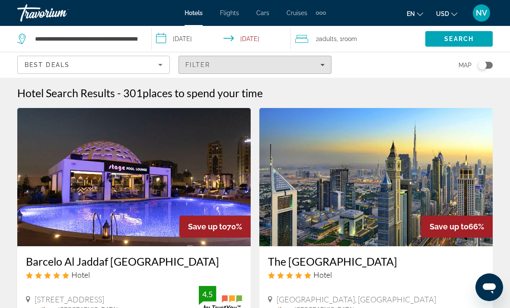
click at [304, 64] on div "Filter" at bounding box center [255, 64] width 139 height 7
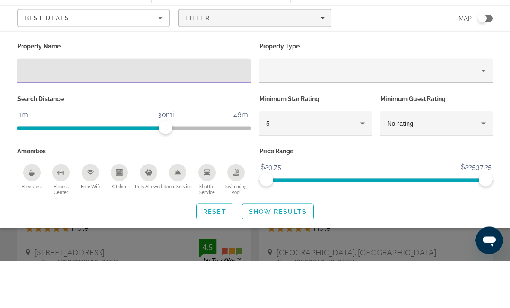
click at [148, 113] on input "Hotel Filters" at bounding box center [134, 118] width 220 height 10
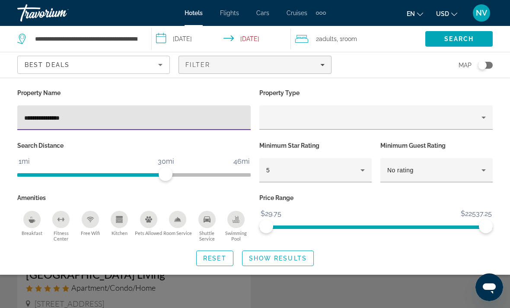
type input "**********"
click at [457, 41] on span "Search" at bounding box center [459, 38] width 29 height 7
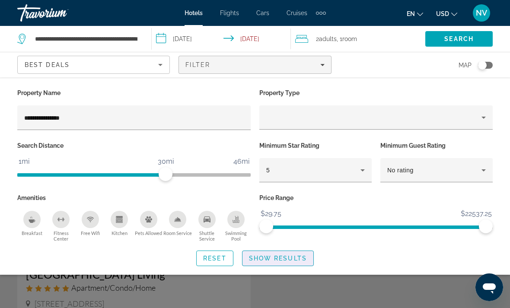
click at [290, 255] on span "Show Results" at bounding box center [278, 258] width 58 height 7
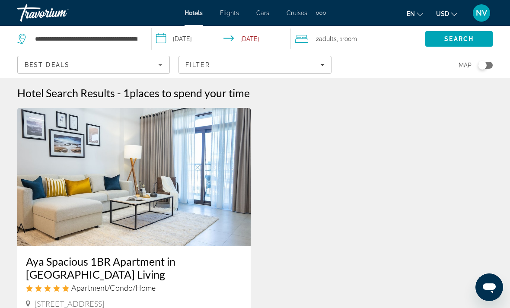
click at [162, 185] on img "Main content" at bounding box center [134, 177] width 234 height 138
